Goal: Find specific page/section: Find specific page/section

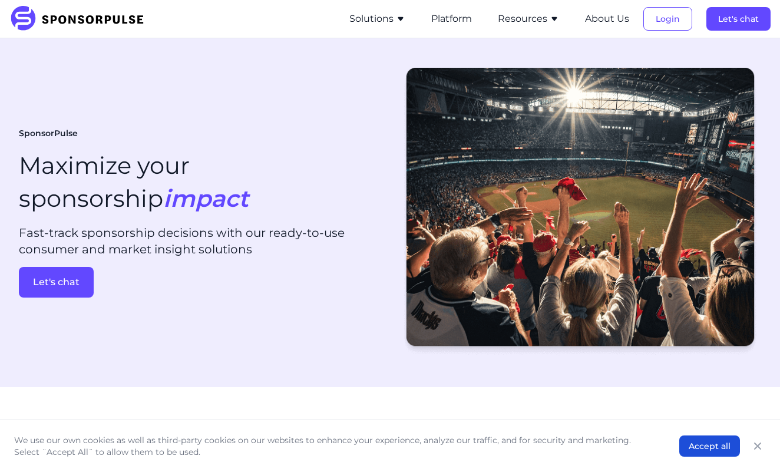
scroll to position [10, 0]
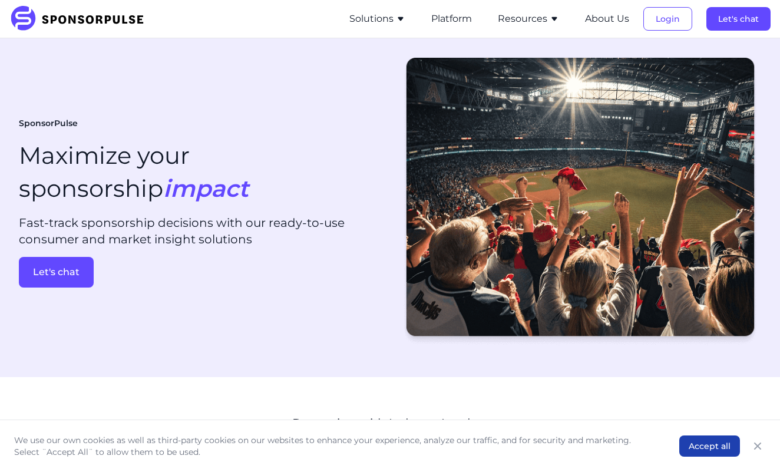
click at [694, 439] on button "Accept all" at bounding box center [709, 445] width 61 height 21
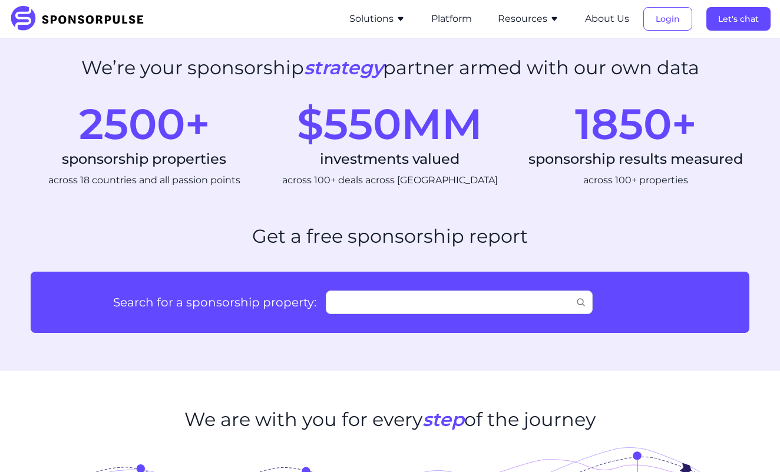
scroll to position [663, 0]
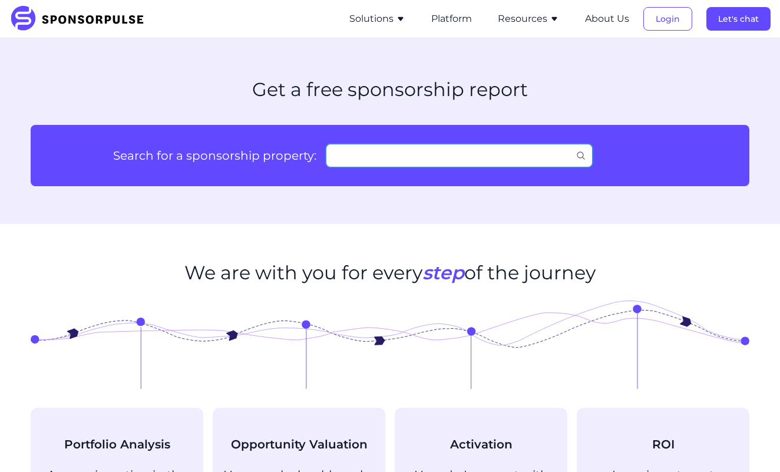
click at [408, 157] on input "Search for a sponsorship property:" at bounding box center [459, 156] width 267 height 24
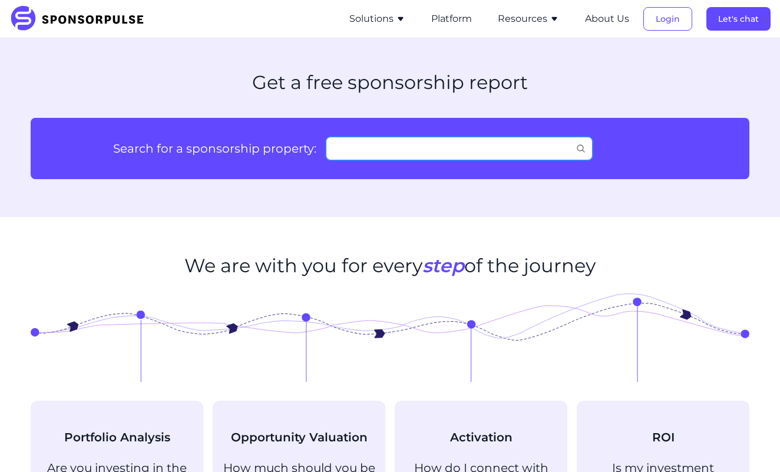
scroll to position [669, 0]
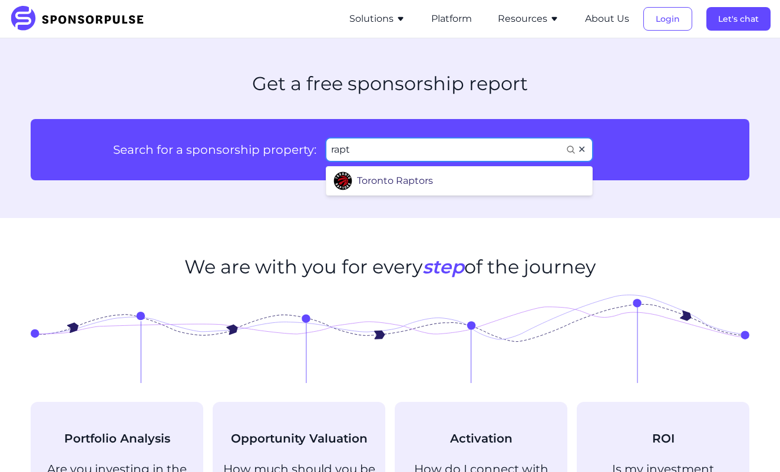
type input "rapt"
click at [442, 190] on li "Toronto Raptors" at bounding box center [460, 181] width 263 height 28
click at [397, 150] on input "rapt" at bounding box center [459, 150] width 267 height 24
click at [381, 176] on div "Toronto Raptors" at bounding box center [395, 181] width 76 height 14
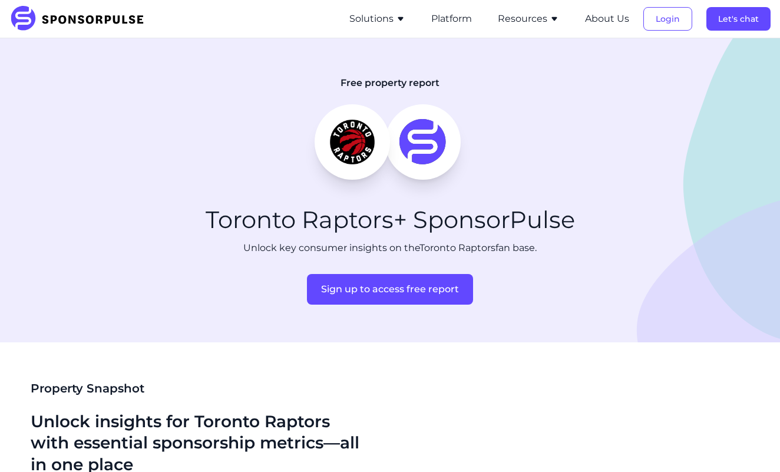
click at [371, 156] on img at bounding box center [352, 142] width 47 height 57
click at [104, 21] on img at bounding box center [80, 19] width 143 height 26
